Goal: Information Seeking & Learning: Learn about a topic

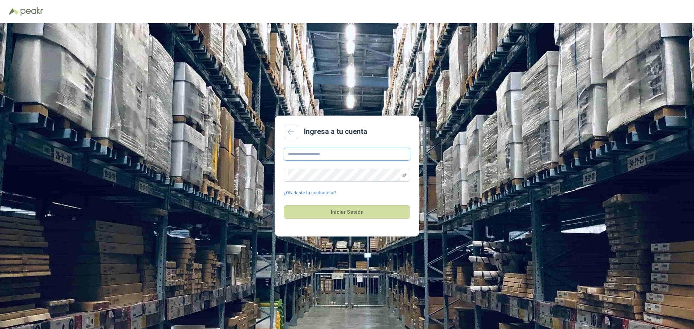
click at [307, 157] on input "text" at bounding box center [347, 154] width 126 height 13
type input "**********"
click at [340, 210] on button "Iniciar Sesión" at bounding box center [347, 212] width 126 height 14
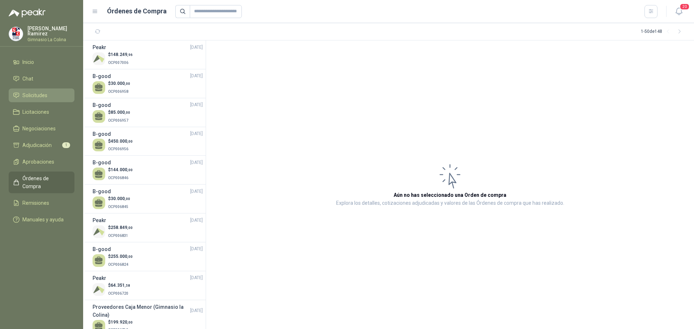
click at [28, 90] on link "Solicitudes" at bounding box center [42, 96] width 66 height 14
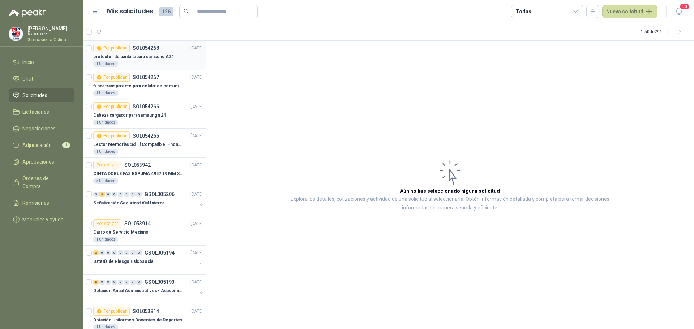
click at [136, 57] on p "protector de pantalla para samsung A24" at bounding box center [133, 56] width 80 height 7
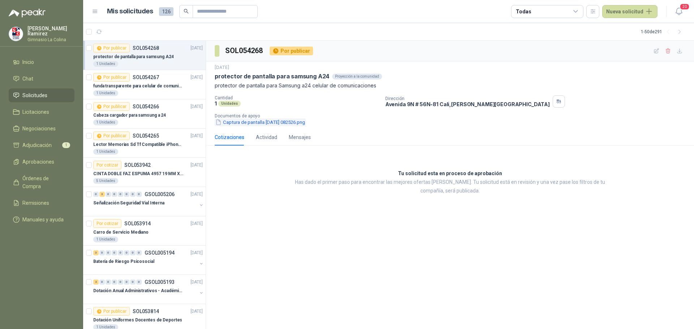
click at [285, 122] on button "Captura de pantalla [DATE] 082526.png" at bounding box center [260, 122] width 91 height 8
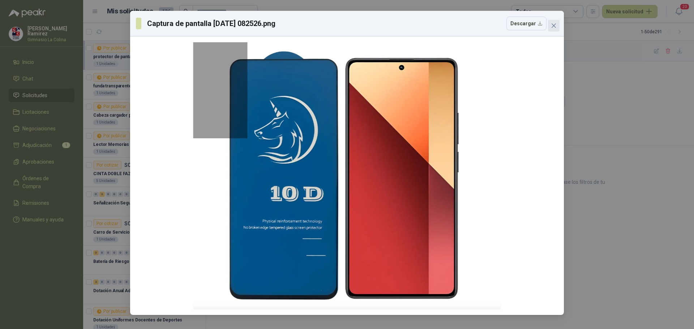
click at [555, 23] on icon "close" at bounding box center [554, 26] width 6 height 6
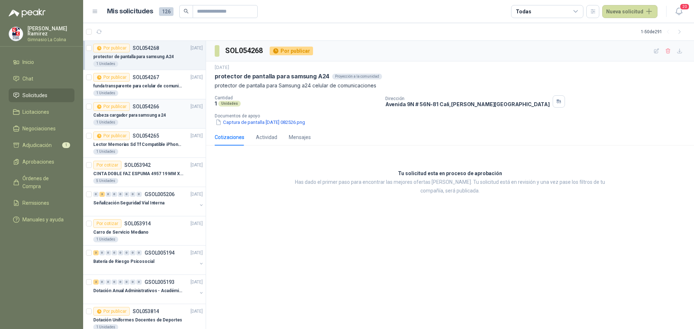
click at [147, 116] on p "Cabeza cargador para samsung a 24" at bounding box center [129, 115] width 73 height 7
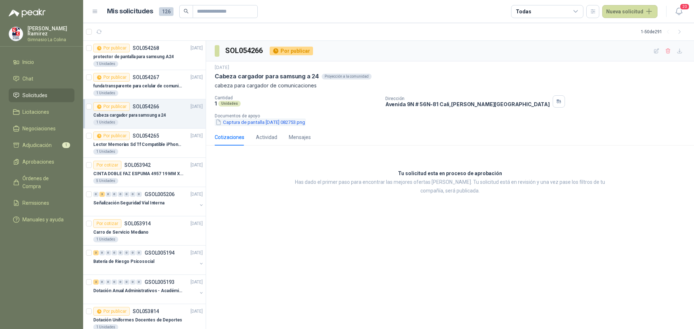
click at [239, 125] on button "Captura de pantalla [DATE] 082753.png" at bounding box center [260, 122] width 91 height 8
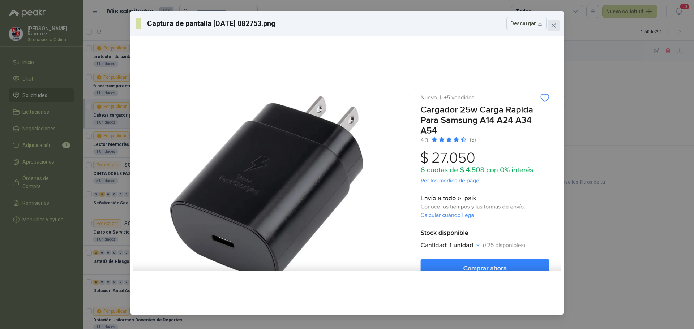
click at [555, 27] on icon "close" at bounding box center [554, 26] width 6 height 6
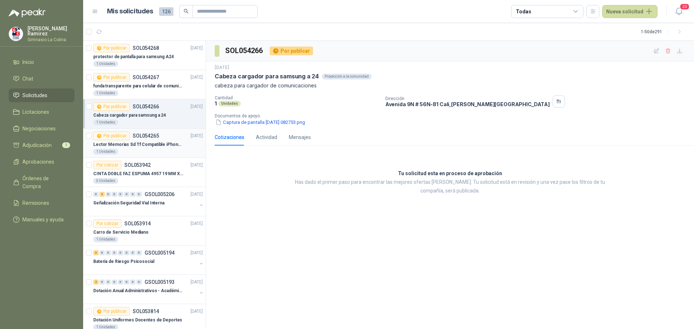
click at [152, 148] on div "Lector Memorias Sd Tf Compatible iPhone iPad." at bounding box center [147, 144] width 109 height 9
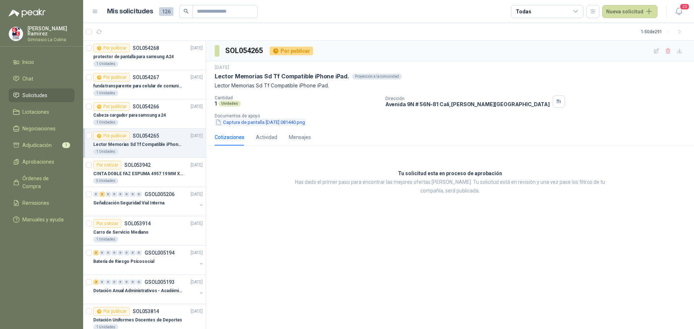
click at [259, 124] on button "Captura de pantalla [DATE] 081440.png" at bounding box center [260, 122] width 91 height 8
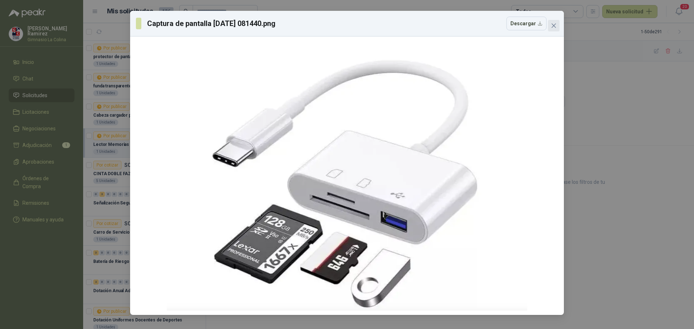
click at [556, 26] on icon "close" at bounding box center [554, 26] width 6 height 6
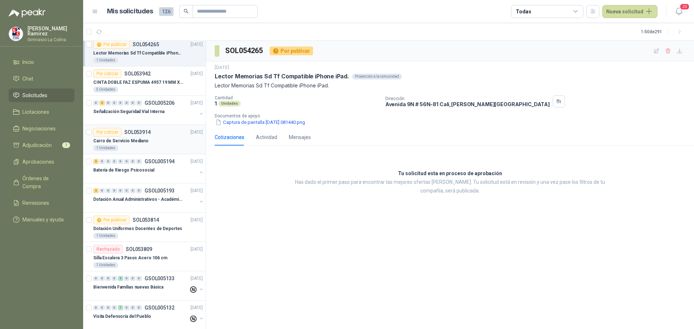
scroll to position [108, 0]
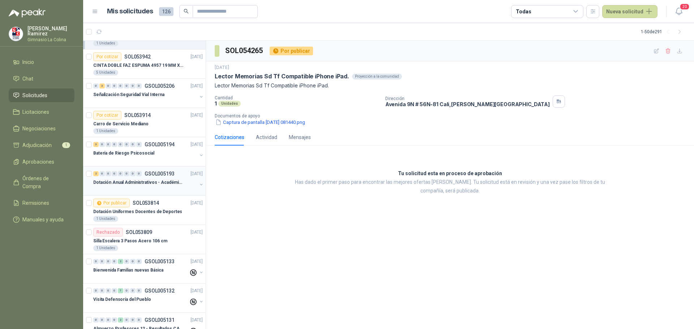
click at [130, 184] on p "Dotación Anual Administrativos - Académicos" at bounding box center [138, 182] width 90 height 7
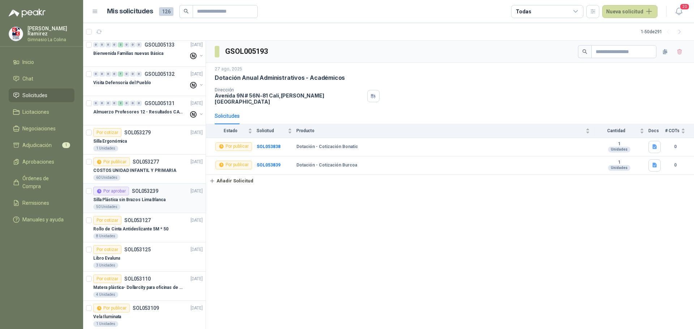
scroll to position [361, 0]
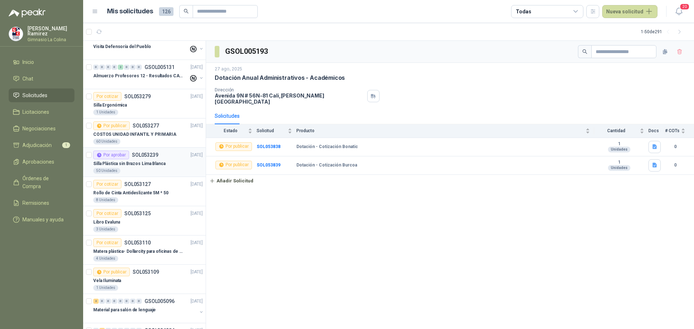
click at [138, 222] on div "Libro Evaluna" at bounding box center [147, 222] width 109 height 9
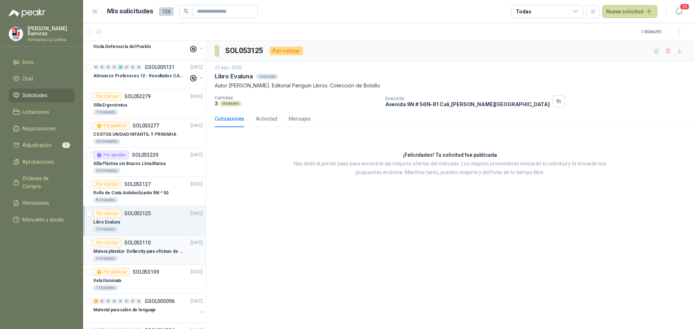
click at [120, 253] on p "Matera plástica- Dollarcity para oficinas de Básica Secundaria" at bounding box center [138, 251] width 90 height 7
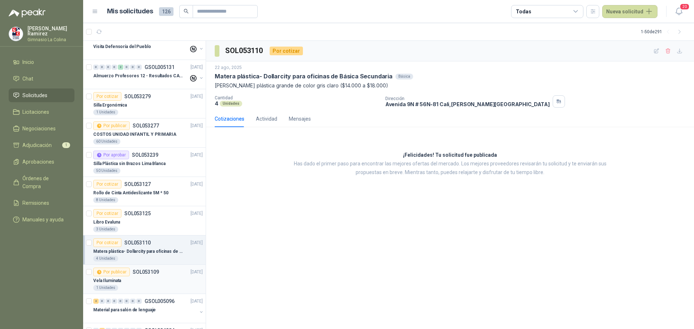
scroll to position [397, 0]
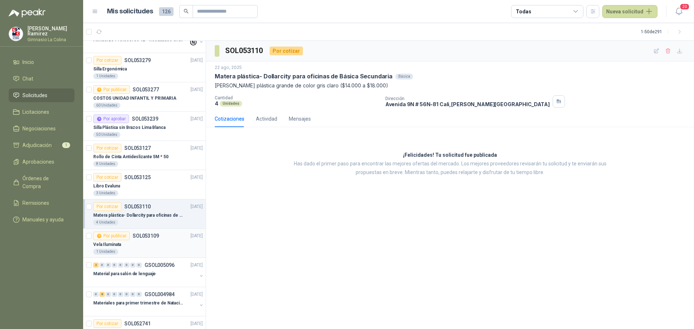
click at [103, 247] on p "Vela Iluminata" at bounding box center [107, 244] width 28 height 7
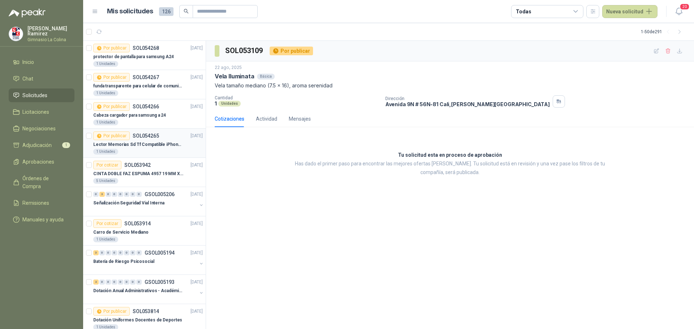
click at [174, 146] on p "Lector Memorias Sd Tf Compatible iPhone iPad." at bounding box center [138, 144] width 90 height 7
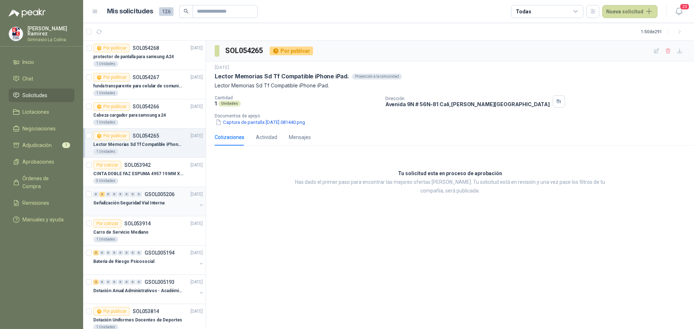
click at [109, 203] on p "Señalización Seguridad Vial Interna" at bounding box center [128, 203] width 71 height 7
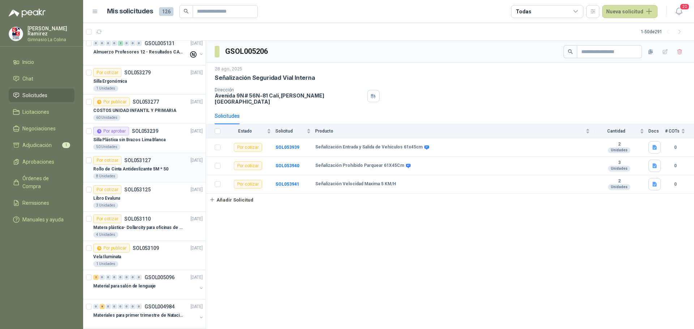
scroll to position [397, 0]
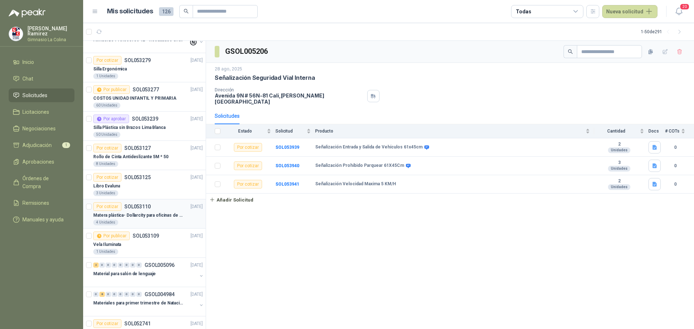
click at [129, 219] on div "Matera plástica- Dollarcity para oficinas de Básica Secundaria" at bounding box center [147, 215] width 109 height 9
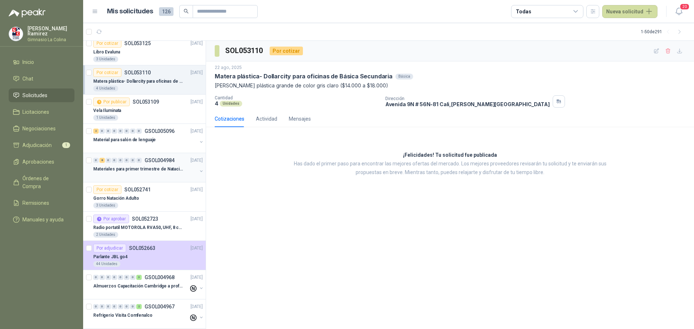
scroll to position [542, 0]
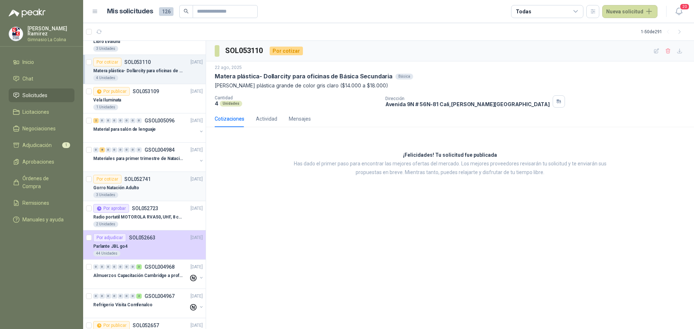
click at [117, 185] on p "Gorro Natación Adulto" at bounding box center [116, 188] width 46 height 7
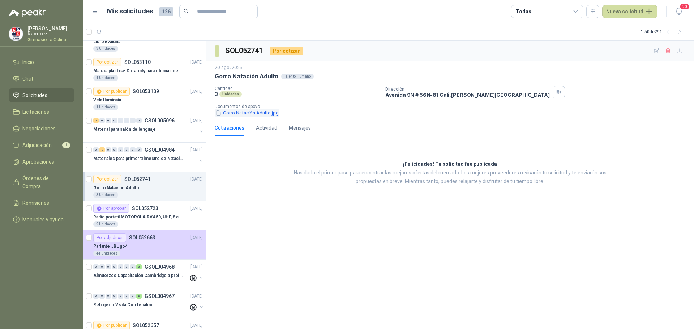
click at [258, 110] on button "Gorro Natación Adulto.jpg" at bounding box center [247, 113] width 65 height 8
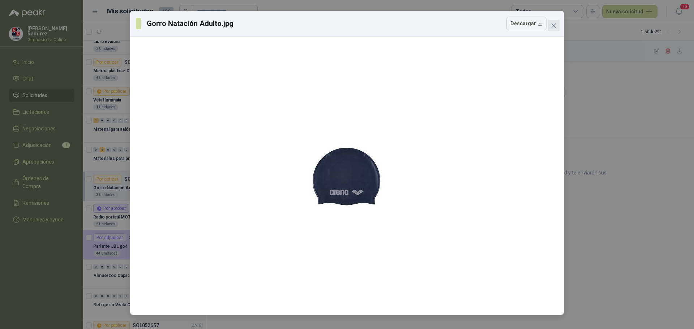
click at [551, 25] on icon "close" at bounding box center [554, 26] width 6 height 6
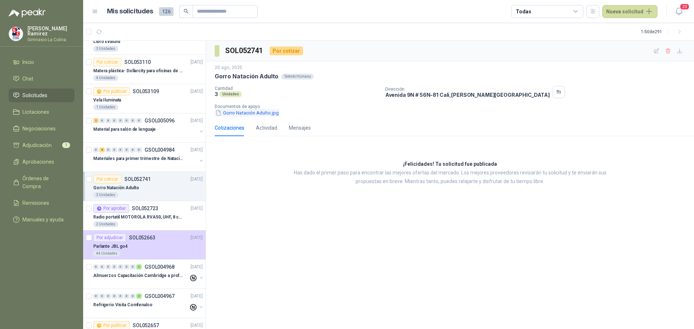
click at [254, 113] on button "Gorro Natación Adulto.jpg" at bounding box center [247, 113] width 65 height 8
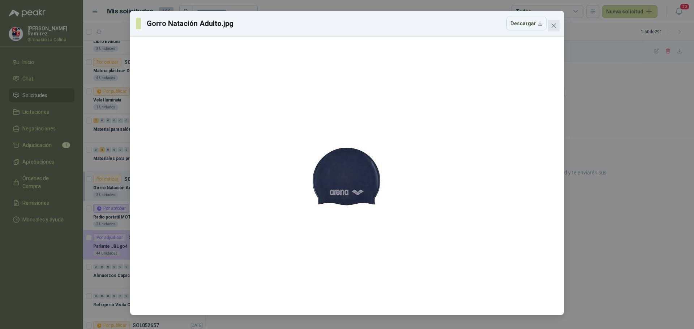
click at [552, 26] on icon "close" at bounding box center [554, 26] width 6 height 6
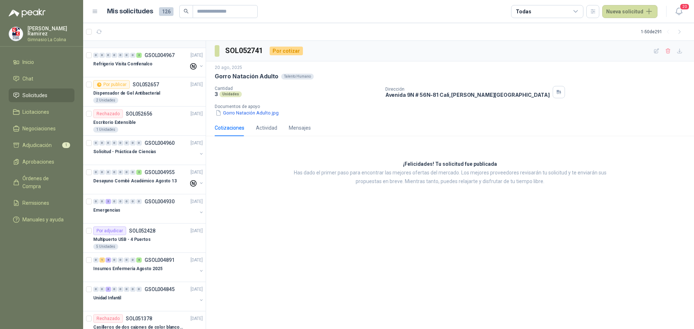
scroll to position [795, 0]
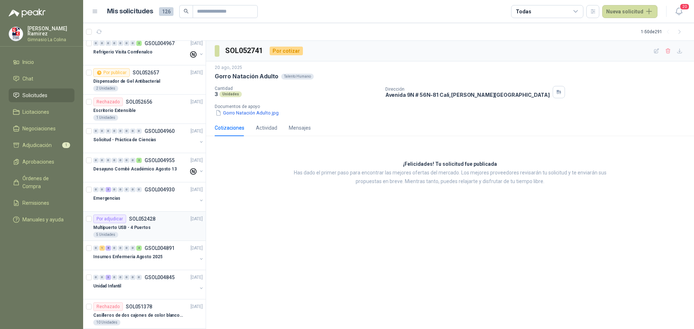
click at [154, 226] on div "Multipuerto USB - 4 Puertos" at bounding box center [147, 227] width 109 height 9
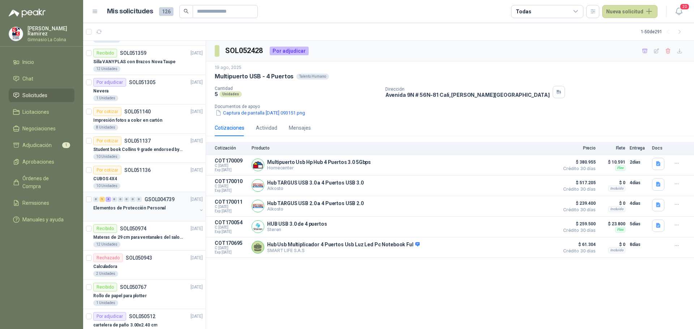
scroll to position [1120, 0]
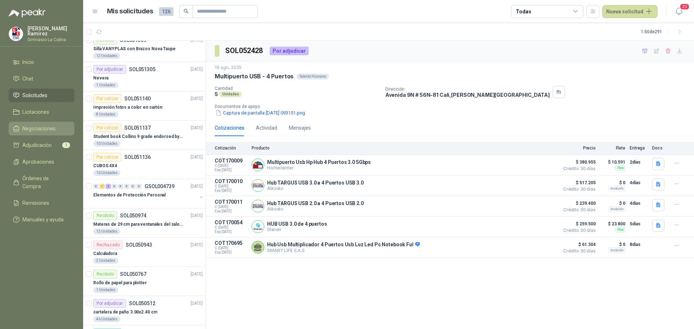
click at [38, 127] on span "Negociaciones" at bounding box center [38, 129] width 33 height 8
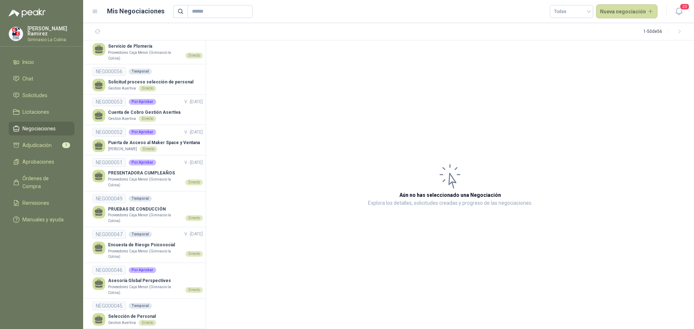
scroll to position [1203, 0]
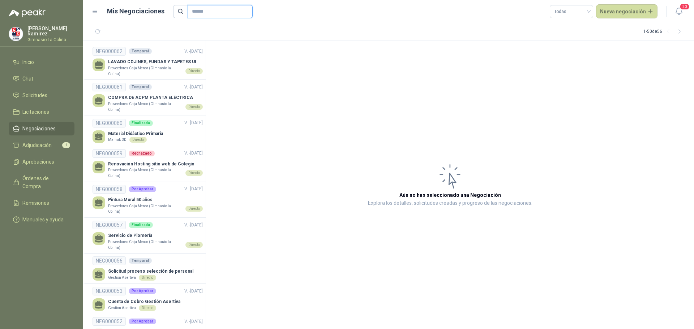
click at [204, 8] on input "text" at bounding box center [217, 11] width 51 height 12
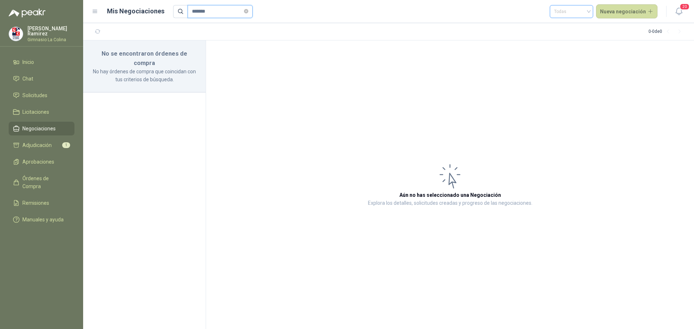
click at [569, 12] on span "Todas" at bounding box center [571, 11] width 35 height 11
type input "*******"
click at [37, 91] on span "Solicitudes" at bounding box center [34, 95] width 25 height 8
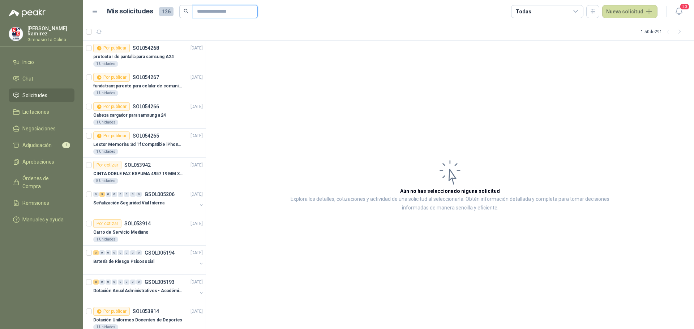
click at [198, 12] on input "text" at bounding box center [222, 11] width 51 height 12
type input "*******"
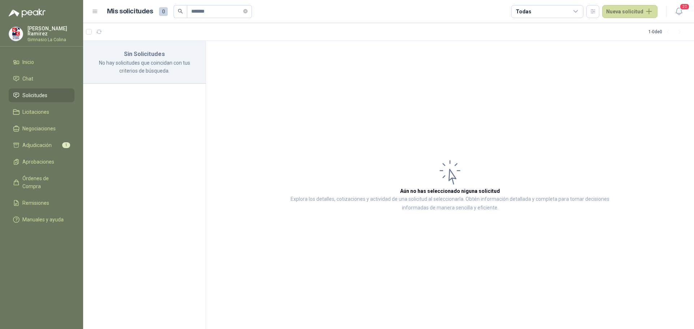
click at [30, 91] on span "Solicitudes" at bounding box center [34, 95] width 25 height 8
click at [31, 142] on span "Adjudicación" at bounding box center [36, 145] width 29 height 8
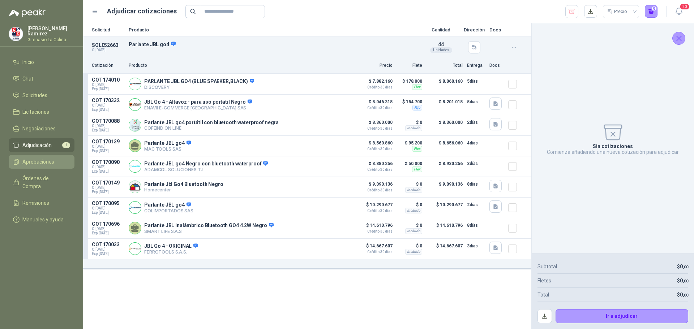
click at [37, 158] on span "Aprobaciones" at bounding box center [38, 162] width 32 height 8
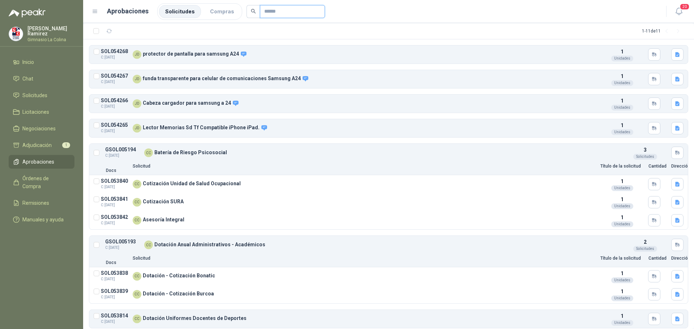
click at [268, 9] on input "text" at bounding box center [289, 11] width 51 height 12
type input "*******"
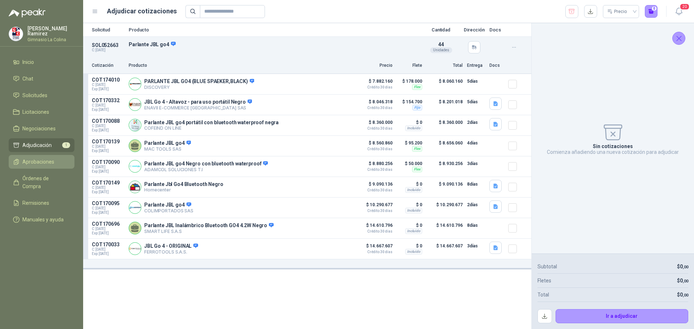
click at [48, 158] on span "Aprobaciones" at bounding box center [38, 162] width 32 height 8
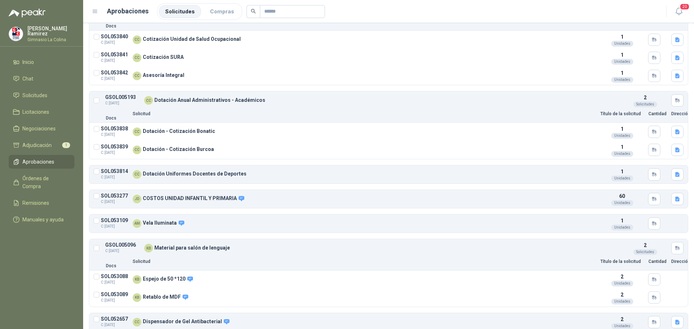
scroll to position [153, 0]
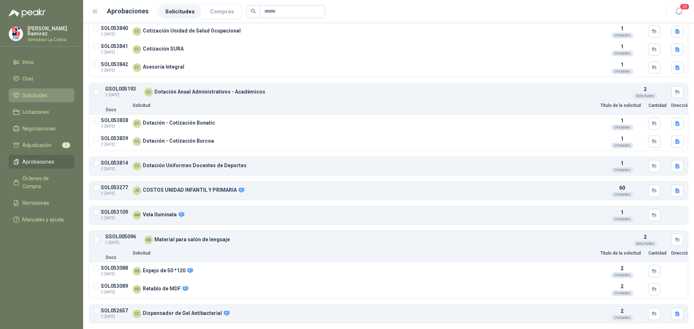
click at [40, 95] on span "Solicitudes" at bounding box center [34, 95] width 25 height 8
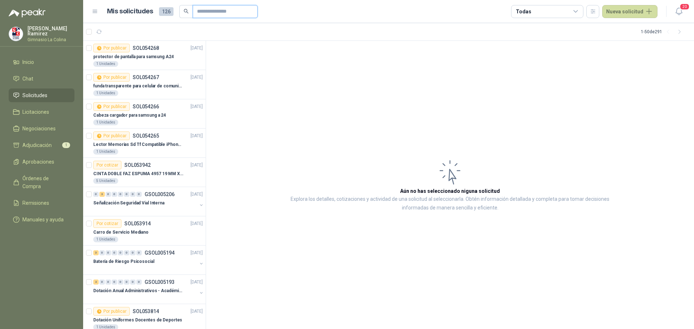
click at [207, 8] on input "text" at bounding box center [222, 11] width 51 height 12
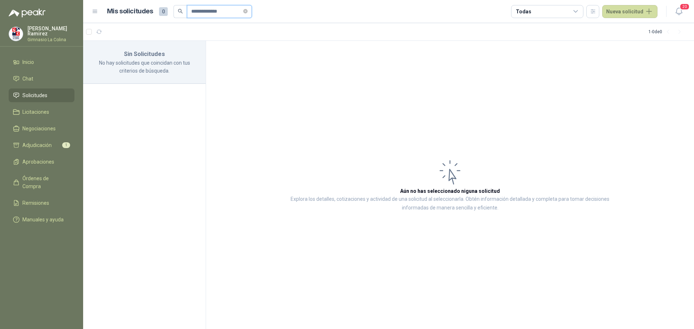
type input "**********"
click at [571, 9] on div "Todas" at bounding box center [547, 11] width 72 height 13
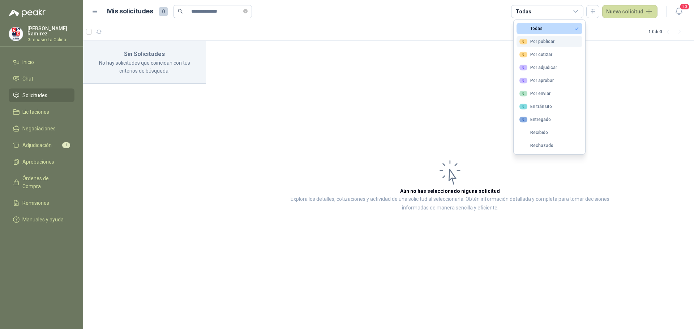
click at [543, 45] on button "0 Por publicar" at bounding box center [549, 42] width 66 height 12
click at [542, 60] on button "0 Por cotizar" at bounding box center [549, 55] width 66 height 12
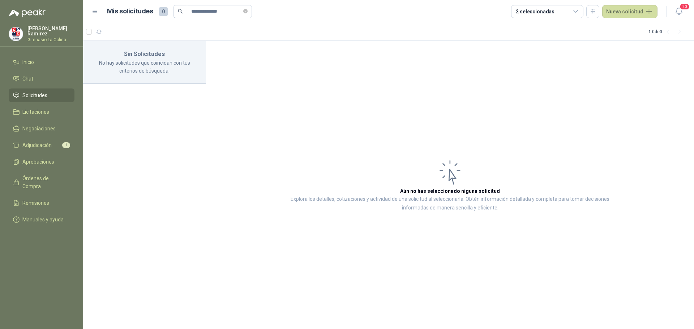
click at [30, 90] on link "Solicitudes" at bounding box center [42, 96] width 66 height 14
click at [31, 92] on span "Solicitudes" at bounding box center [34, 95] width 25 height 8
click at [34, 109] on span "Licitaciones" at bounding box center [35, 112] width 27 height 8
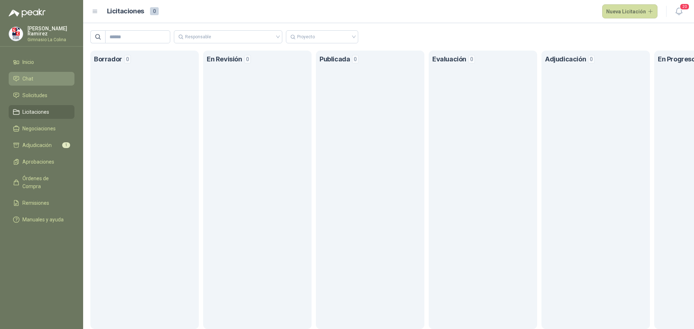
click at [33, 81] on link "Chat" at bounding box center [42, 79] width 66 height 14
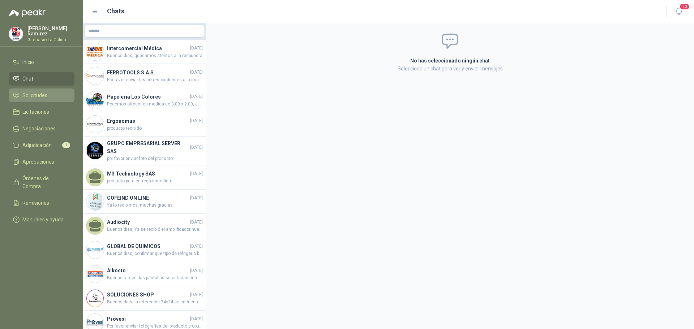
click at [38, 92] on span "Solicitudes" at bounding box center [34, 95] width 25 height 8
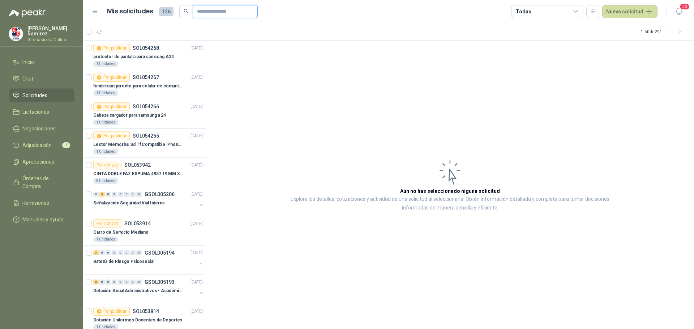
click at [230, 12] on input "text" at bounding box center [222, 11] width 51 height 12
type input "**********"
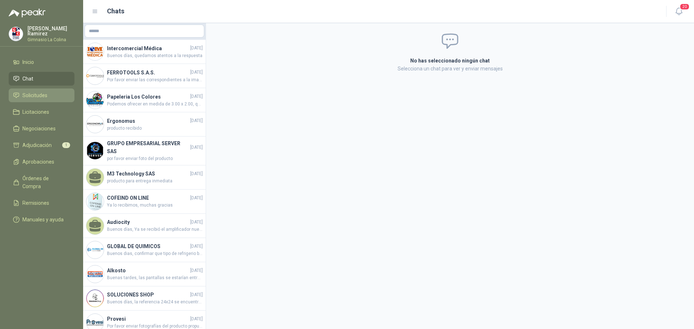
click at [37, 92] on span "Solicitudes" at bounding box center [34, 95] width 25 height 8
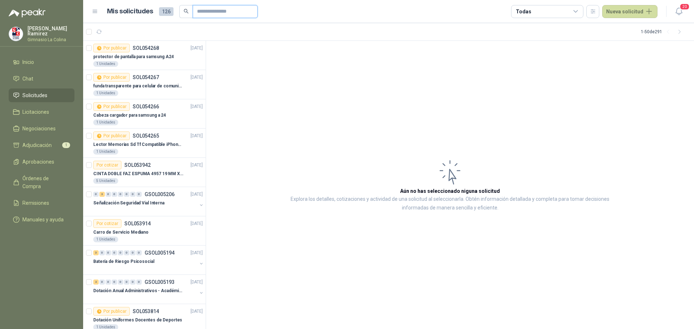
click at [205, 12] on input "text" at bounding box center [222, 11] width 51 height 12
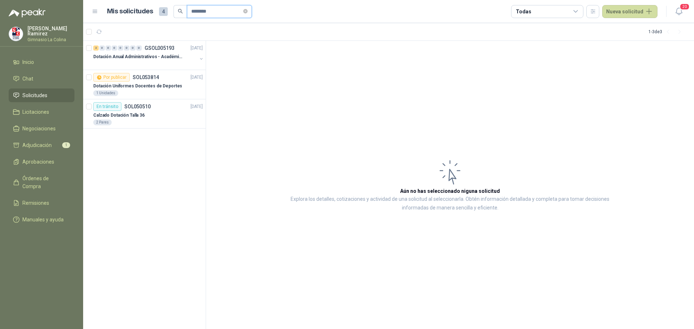
type input "********"
click at [122, 117] on p "Calzado Dotación Talla 36" at bounding box center [118, 115] width 51 height 7
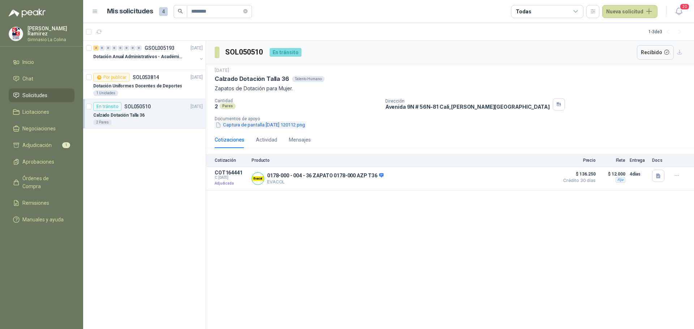
click at [229, 125] on button "Captura de pantalla [DATE] 120112.png" at bounding box center [260, 125] width 91 height 8
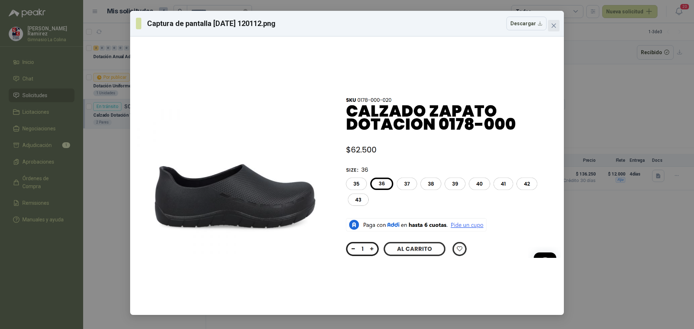
click at [553, 27] on icon "close" at bounding box center [553, 25] width 4 height 4
